Goal: Navigation & Orientation: Find specific page/section

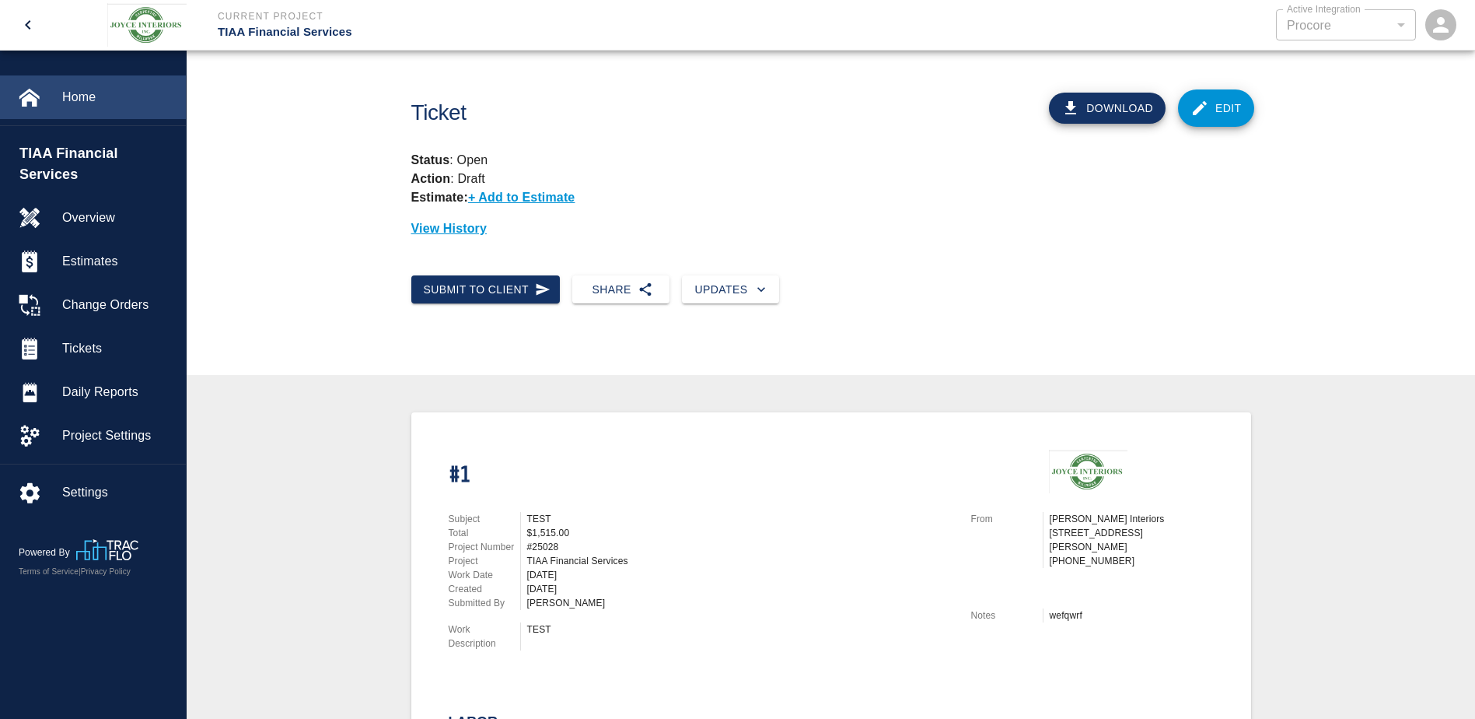
click at [94, 98] on span "Home" at bounding box center [117, 97] width 111 height 19
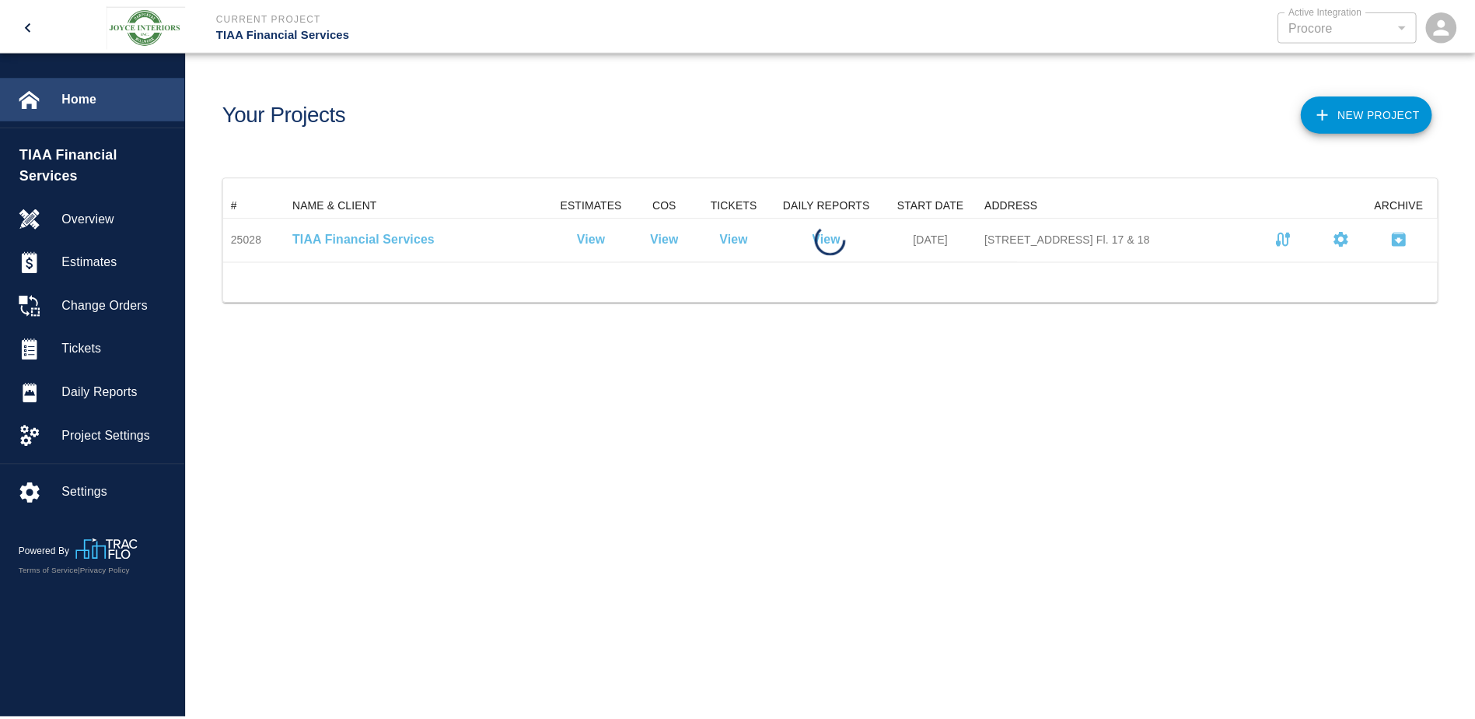
scroll to position [57, 1212]
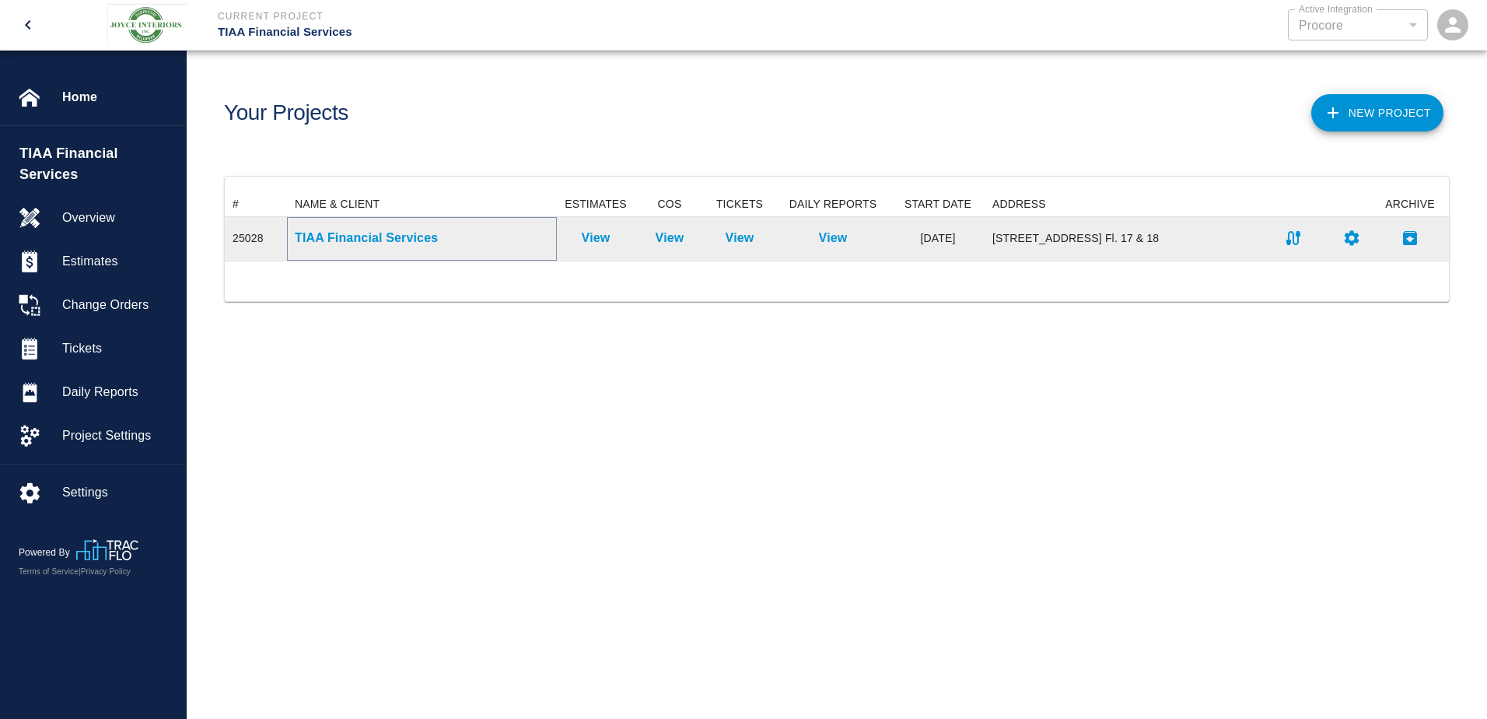
click at [391, 238] on p "TIAA Financial Services" at bounding box center [422, 238] width 254 height 19
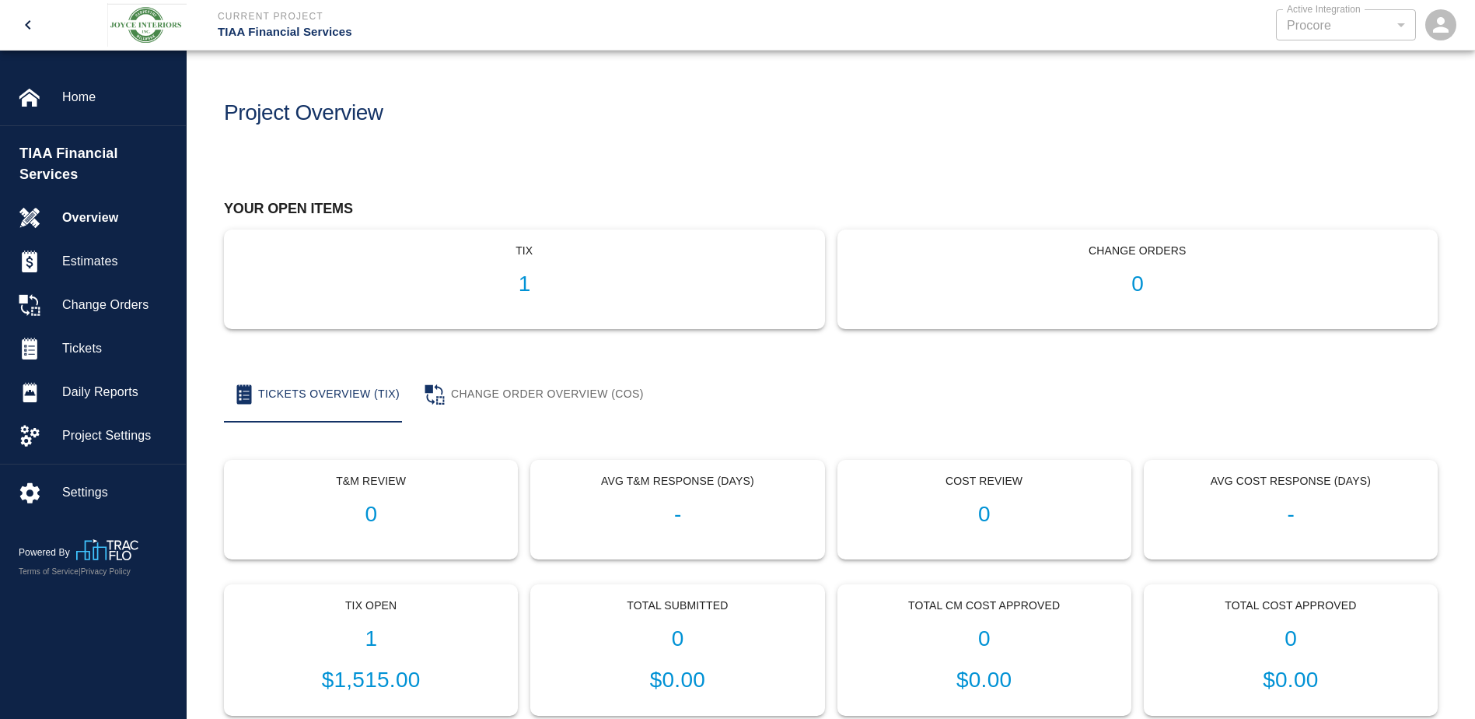
scroll to position [103, 0]
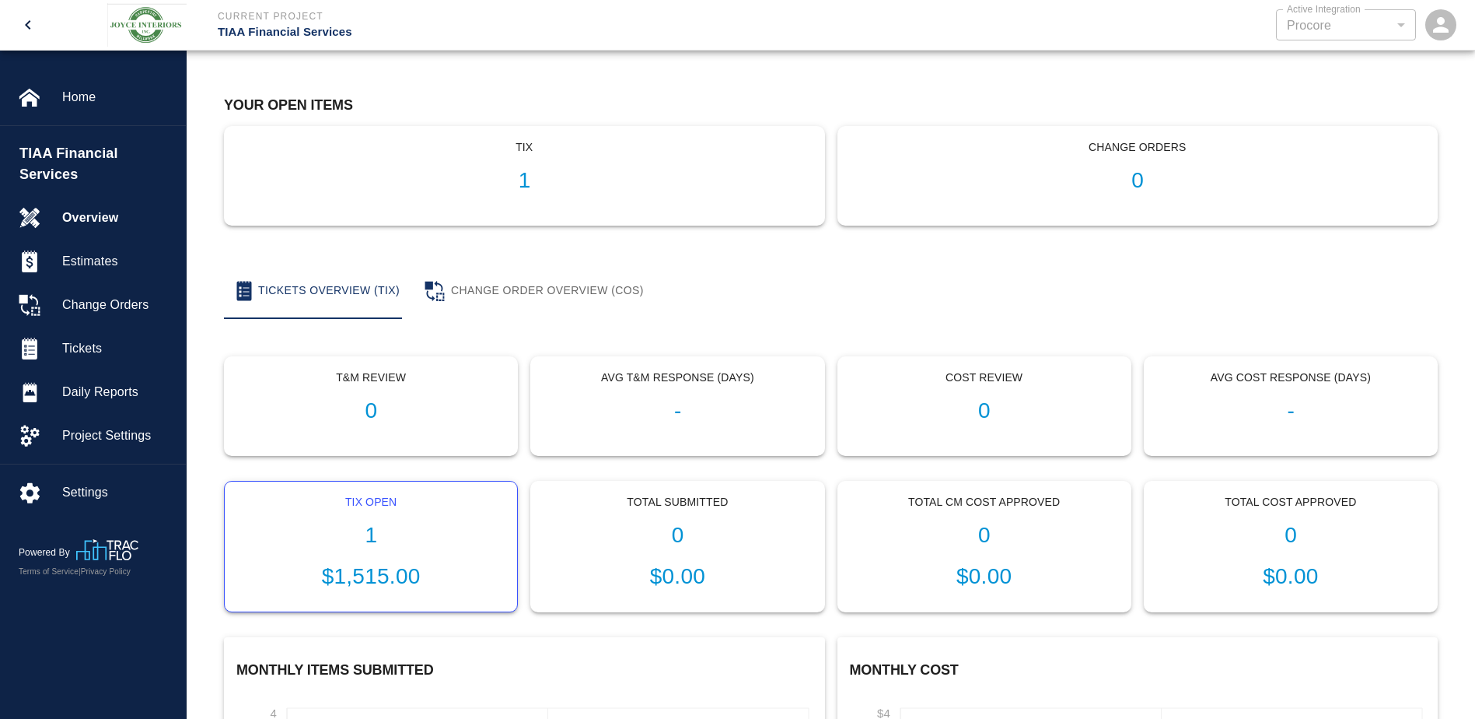
drag, startPoint x: 432, startPoint y: 586, endPoint x: 432, endPoint y: 567, distance: 19.4
click at [432, 586] on p "$1,515.00" at bounding box center [371, 576] width 268 height 33
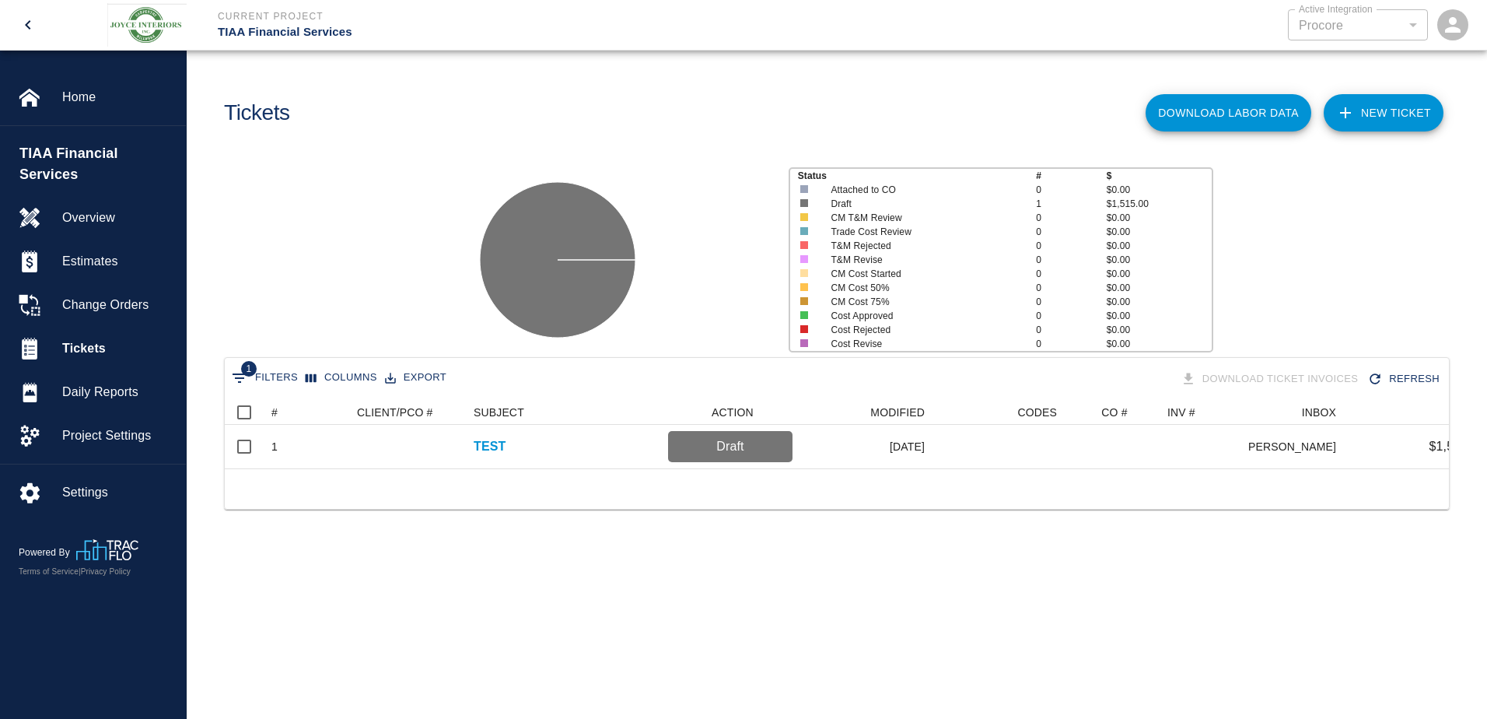
scroll to position [0, 122]
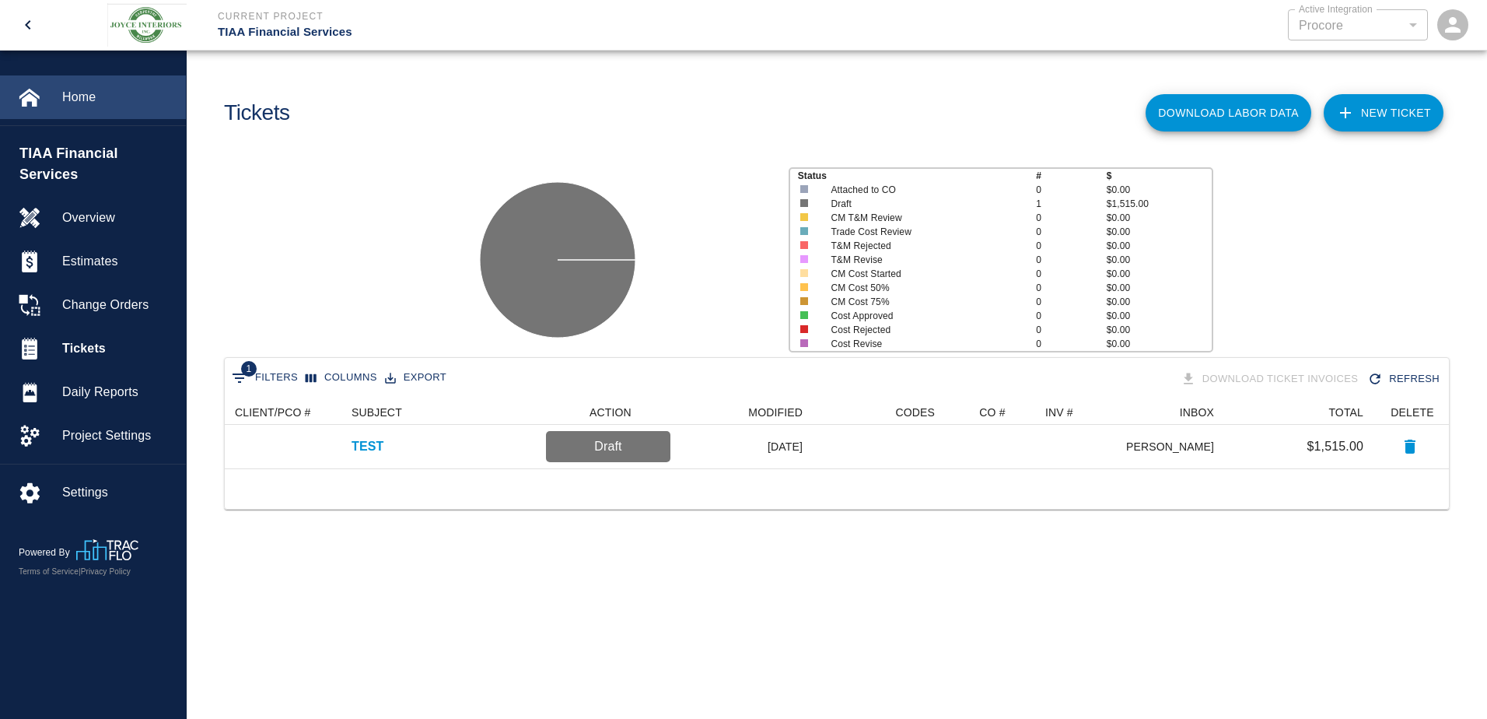
click at [107, 106] on span "Home" at bounding box center [117, 97] width 111 height 19
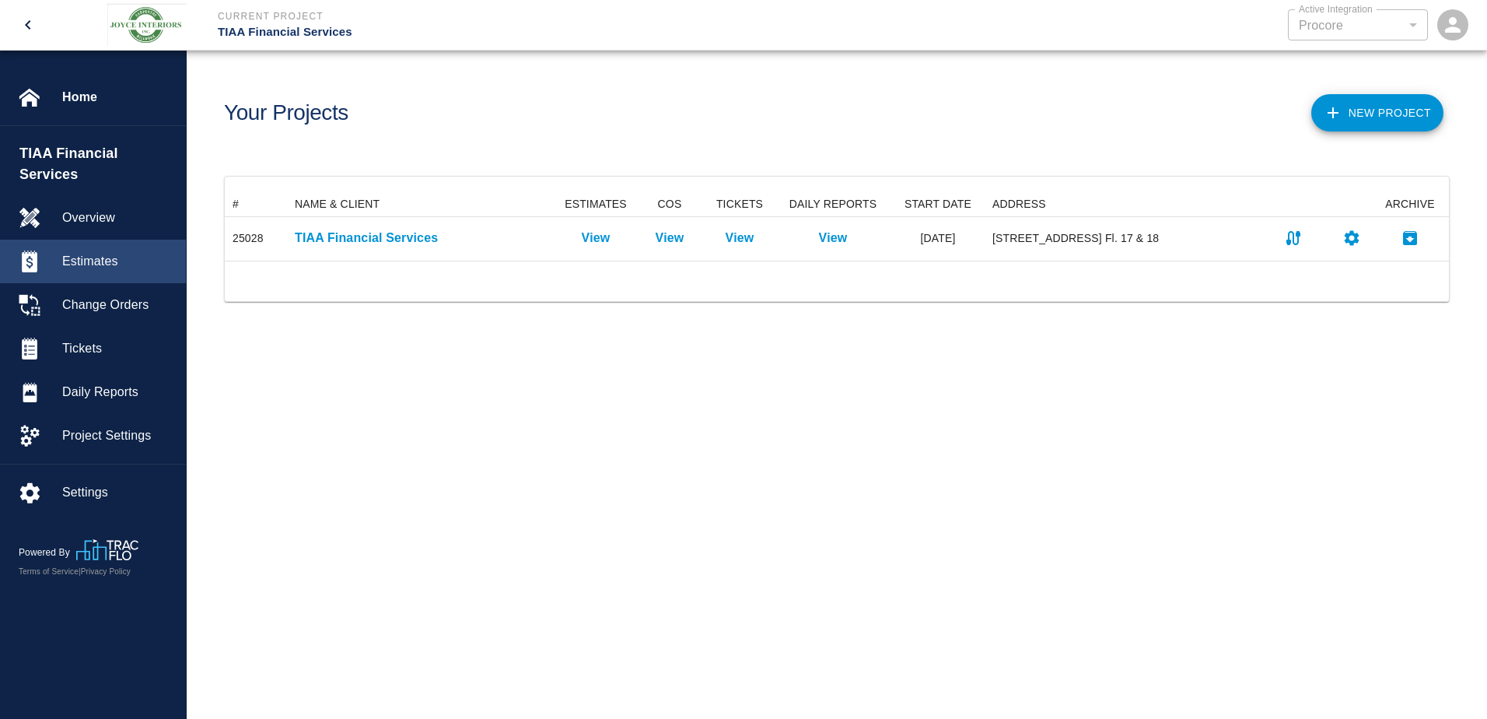
scroll to position [57, 1212]
click at [579, 396] on main "Your Projects New Project # NAME & CLIENT ESTIMATES COS TICKETS DAILY REPORTS S…" at bounding box center [837, 359] width 1300 height 719
